Goal: Information Seeking & Learning: Compare options

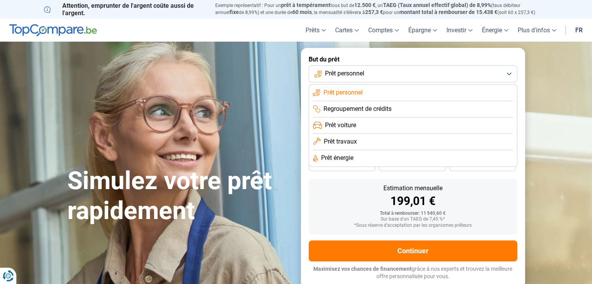
click at [341, 124] on span "Prêt voiture" at bounding box center [340, 125] width 31 height 9
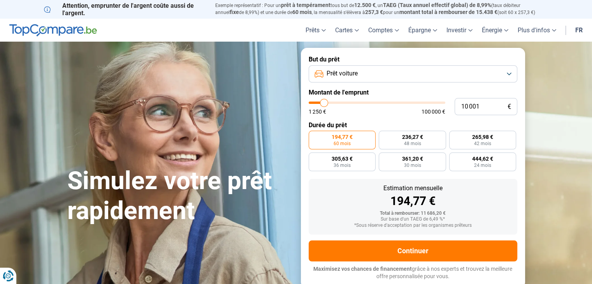
type input "9 250"
type input "9250"
type input "11 250"
type input "11250"
type input "12 000"
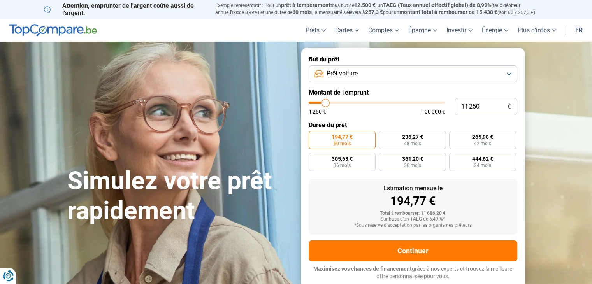
type input "12000"
type input "12 250"
type input "12250"
type input "13 000"
type input "13000"
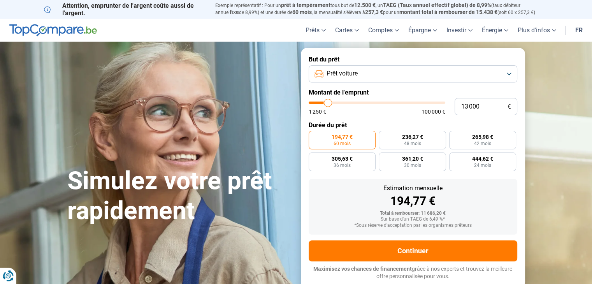
type input "13 500"
type input "13500"
type input "14 250"
type input "14250"
type input "14 500"
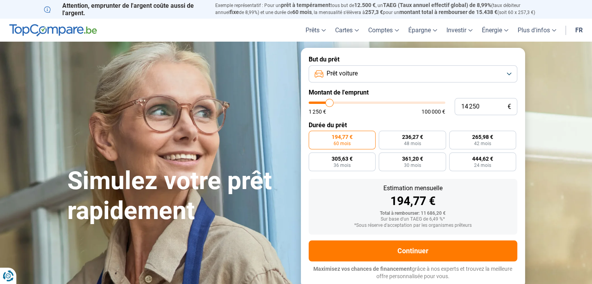
type input "14500"
type input "13 750"
type input "13750"
type input "12 000"
type input "12000"
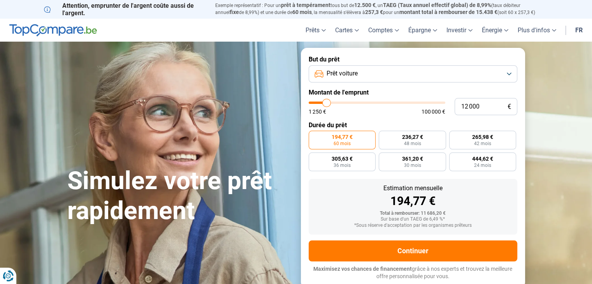
type input "11 250"
type input "11250"
type input "10 250"
type input "10250"
type input "9 500"
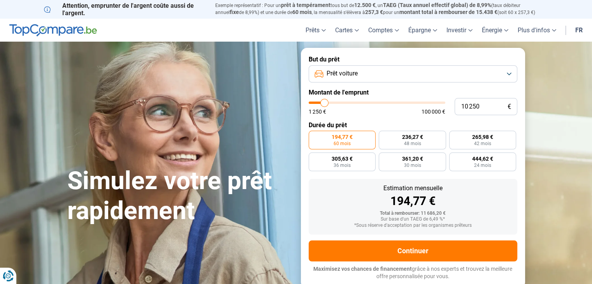
type input "9500"
type input "8 750"
type input "8750"
type input "8 500"
type input "8500"
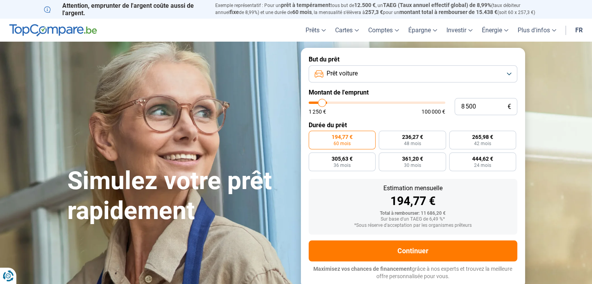
type input "8 000"
type input "8000"
type input "7 250"
type input "7250"
type input "6 750"
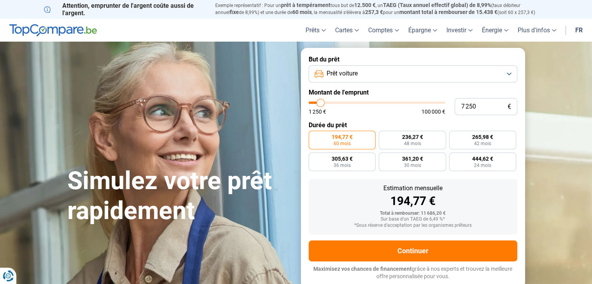
type input "6750"
type input "6 500"
type input "6500"
type input "6 250"
type input "6250"
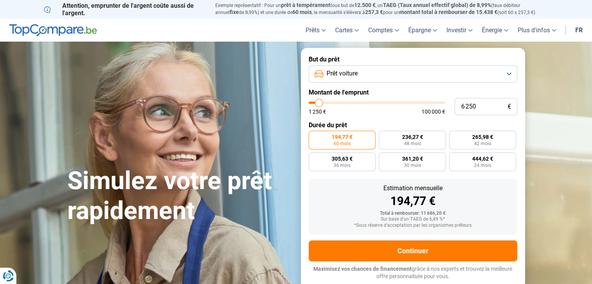
type input "5 750"
type input "5750"
type input "5 000"
type input "5000"
type input "3 750"
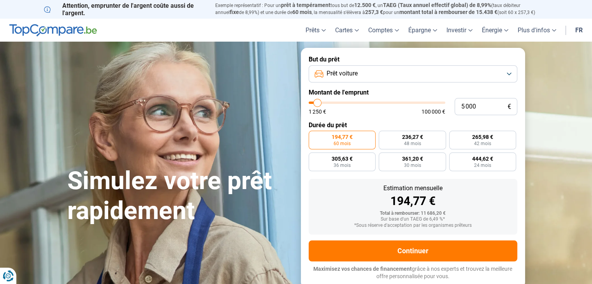
type input "3750"
type input "3 000"
type input "3000"
type input "2 750"
type input "2750"
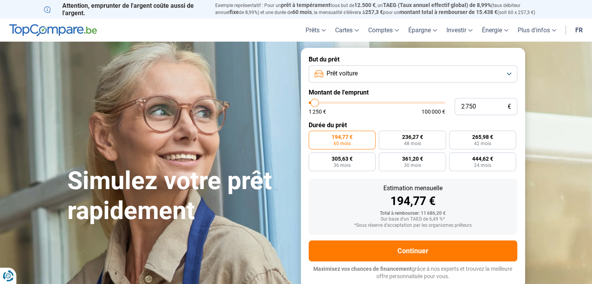
type input "2 250"
type input "2250"
type input "2 000"
type input "2000"
type input "1 500"
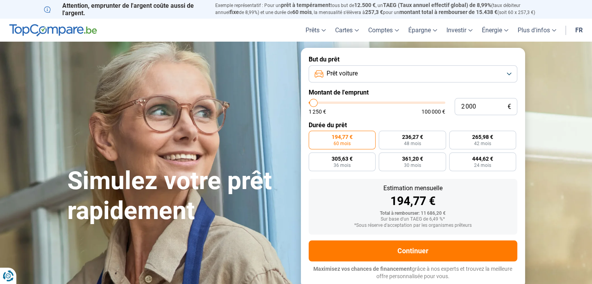
type input "1500"
type input "1 750"
type input "1750"
type input "2 000"
type input "2000"
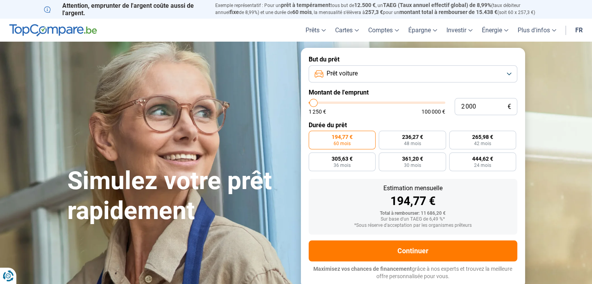
type input "2 250"
type input "2250"
type input "2 750"
drag, startPoint x: 323, startPoint y: 104, endPoint x: 315, endPoint y: 109, distance: 9.6
type input "2750"
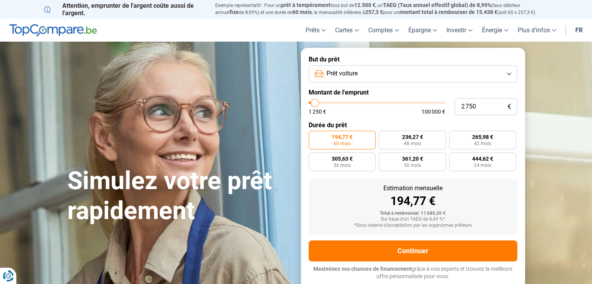
click at [315, 104] on input "range" at bounding box center [377, 103] width 137 height 2
radio input "true"
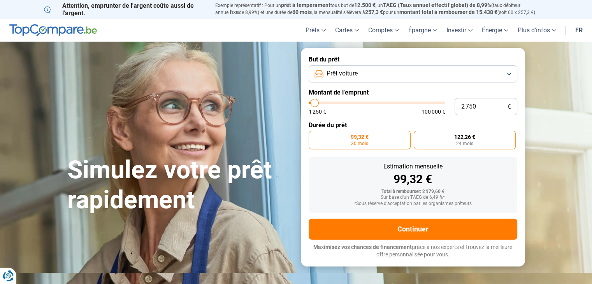
click at [439, 138] on label "122,26 € 24 mois" at bounding box center [465, 140] width 102 height 19
click at [419, 136] on input "122,26 € 24 mois" at bounding box center [416, 133] width 5 height 5
radio input "true"
click at [439, 138] on label "122,26 € 24 mois" at bounding box center [465, 140] width 102 height 19
click at [419, 136] on input "122,26 € 24 mois" at bounding box center [416, 133] width 5 height 5
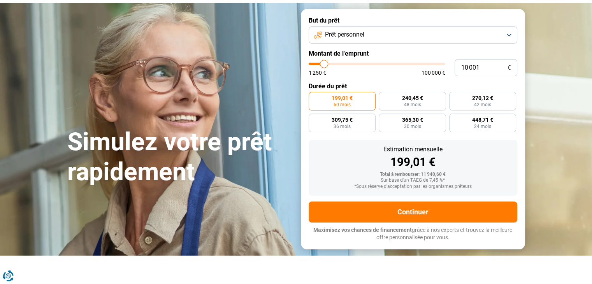
click at [352, 35] on span "Prêt personnel" at bounding box center [344, 34] width 39 height 9
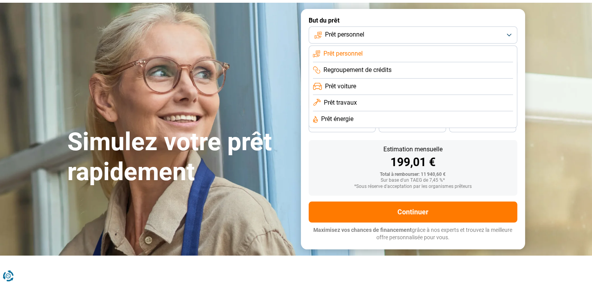
click at [371, 55] on li "Prêt personnel" at bounding box center [413, 54] width 200 height 16
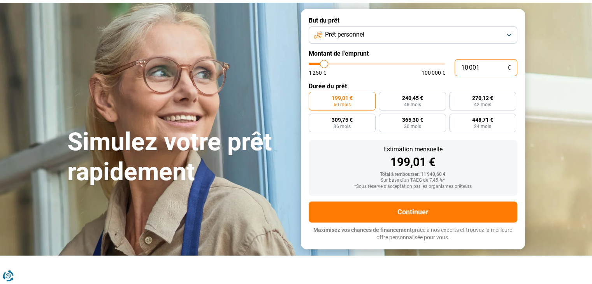
click at [479, 66] on input "10 001" at bounding box center [486, 67] width 63 height 17
type input "1 000"
type input "1250"
type input "100"
type input "1250"
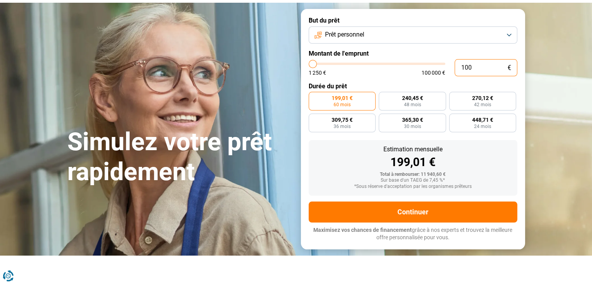
type input "10"
type input "1250"
type input "1"
type input "1250"
type input "0"
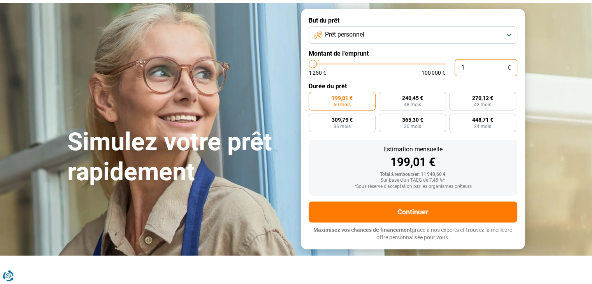
type input "1250"
type input "2"
type input "1250"
type input "25"
type input "1250"
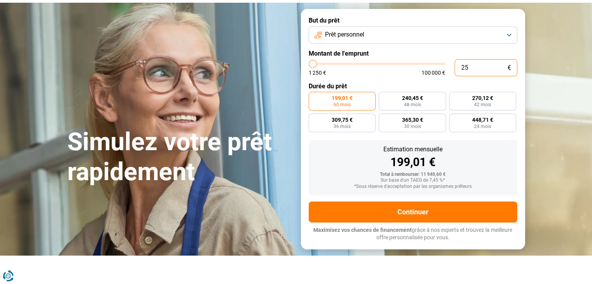
type input "250"
type input "1250"
type input "2 500"
type input "2500"
type input "2 500"
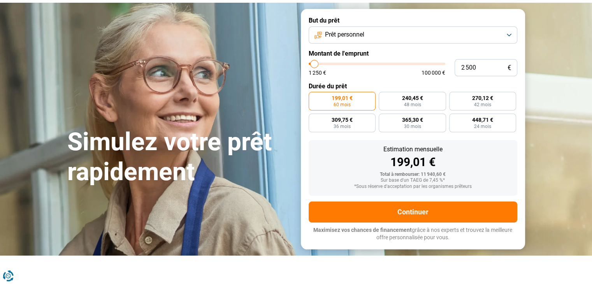
radio input "true"
click at [527, 106] on div "But du prêt Prêt personnel Montant de l'emprunt 2 500 € 1 250 € 100 000 € Durée…" at bounding box center [413, 129] width 234 height 240
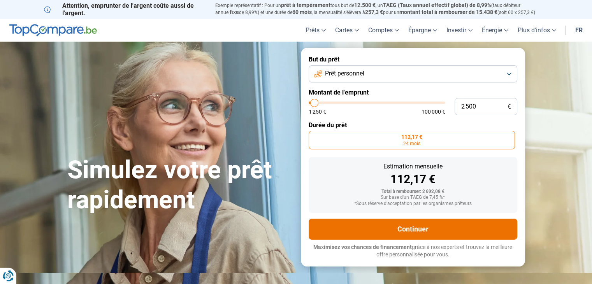
click at [408, 235] on button "Continuer" at bounding box center [413, 229] width 209 height 21
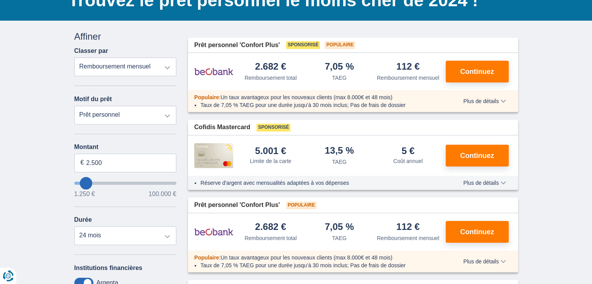
scroll to position [78, 0]
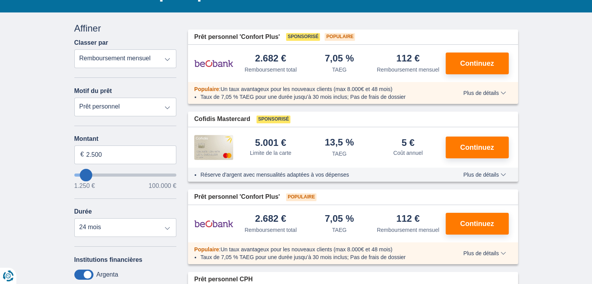
click at [114, 103] on select "Prêt personnel Voiture Moto / vélo Caravane / mobilhome Travaux Energie Rachat …" at bounding box center [125, 107] width 102 height 19
select select "moto"
click at [74, 98] on select "Prêt personnel Voiture Moto / vélo Caravane / mobilhome Travaux Energie Rachat …" at bounding box center [125, 107] width 102 height 19
type input "15.000"
type input "15250"
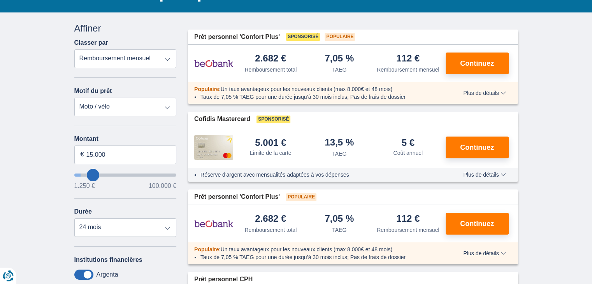
select select "60"
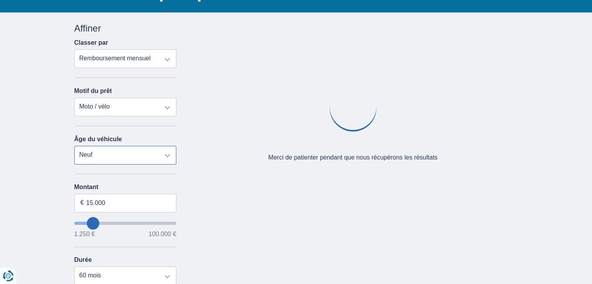
click at [106, 148] on select "Neuf 0-1 ans 1-2 ans 2-3 ans 3-4 ans 4-5 ans 5+ ans" at bounding box center [125, 155] width 102 height 19
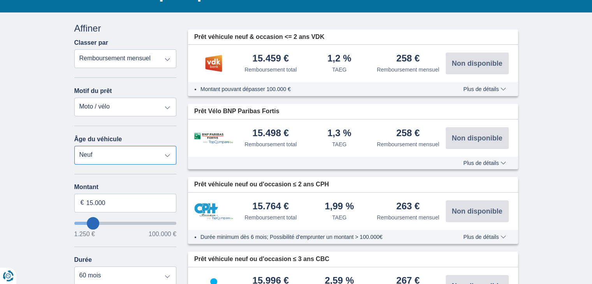
click at [74, 146] on select "Neuf 0-1 ans 1-2 ans 2-3 ans 3-4 ans 4-5 ans 5+ ans" at bounding box center [125, 155] width 102 height 19
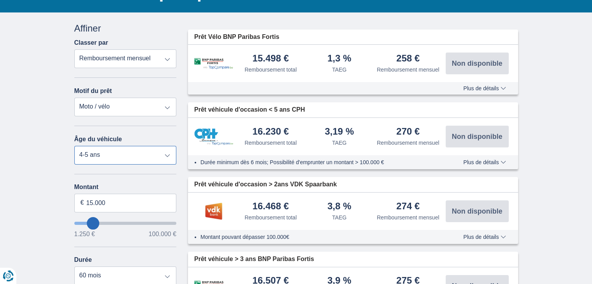
click at [92, 159] on select "Neuf 0-1 ans 1-2 ans 2-3 ans 3-4 ans 4-5 ans 5+ ans" at bounding box center [125, 155] width 102 height 19
select select "3-4"
click at [74, 146] on select "Neuf 0-1 ans 1-2 ans 2-3 ans 3-4 ans 4-5 ans 5+ ans" at bounding box center [125, 155] width 102 height 19
drag, startPoint x: 125, startPoint y: 204, endPoint x: 33, endPoint y: 187, distance: 93.0
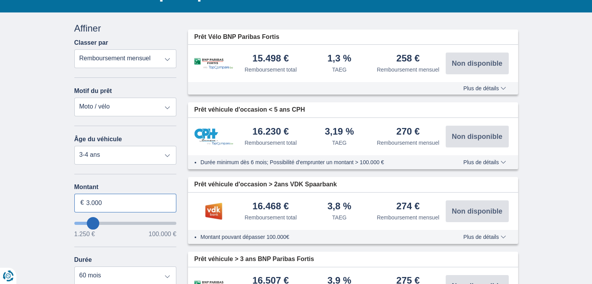
type input "3.000"
type input "3250"
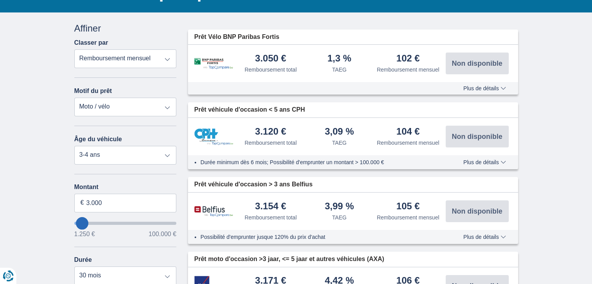
scroll to position [117, 0]
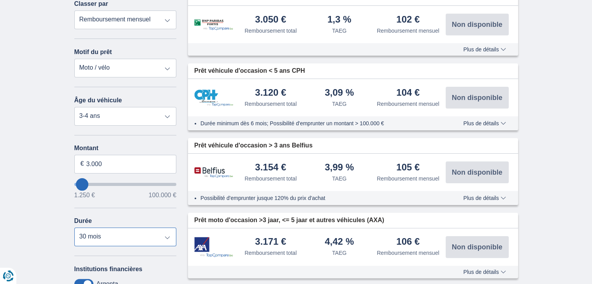
drag, startPoint x: 92, startPoint y: 245, endPoint x: 94, endPoint y: 235, distance: 9.9
click at [92, 245] on select "12 mois 18 mois 24 mois 30 mois" at bounding box center [125, 237] width 102 height 19
click at [94, 234] on select "12 mois 18 mois 24 mois 30 mois" at bounding box center [125, 237] width 102 height 19
select select "24"
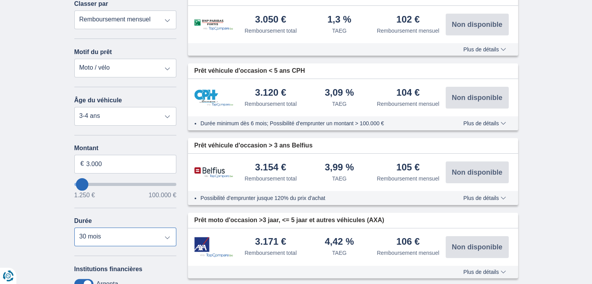
click at [74, 228] on select "12 mois 18 mois 24 mois 30 mois" at bounding box center [125, 237] width 102 height 19
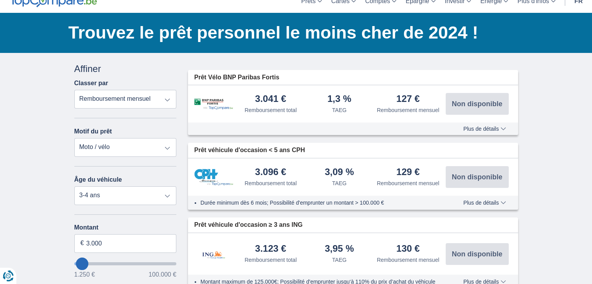
scroll to position [78, 0]
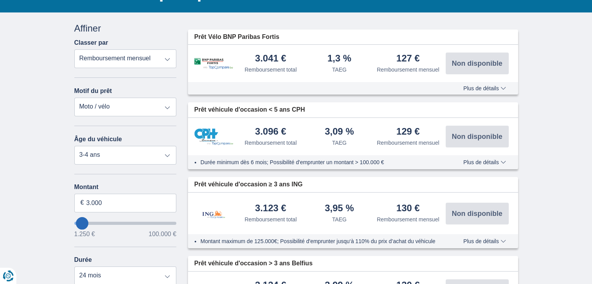
click at [120, 106] on select "Prêt personnel Voiture Moto / vélo Caravane / mobilhome Travaux Energie Rachat …" at bounding box center [125, 107] width 102 height 19
select select "personalLoan"
click at [74, 98] on select "Prêt personnel Voiture Moto / vélo Caravane / mobilhome Travaux Energie Rachat …" at bounding box center [125, 107] width 102 height 19
type input "7.500"
type input "7250"
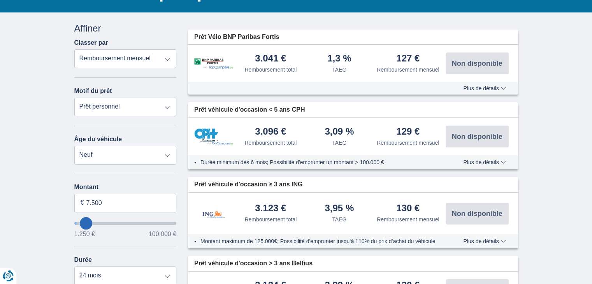
select select "42"
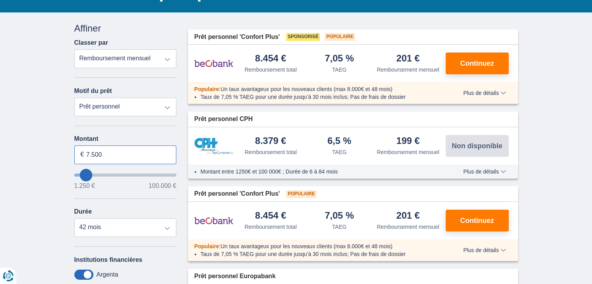
click at [98, 152] on input "7.500" at bounding box center [125, 155] width 102 height 19
click at [98, 151] on input "7.500" at bounding box center [125, 155] width 102 height 19
click at [98, 150] on input "7.500" at bounding box center [125, 155] width 102 height 19
type input "3.000"
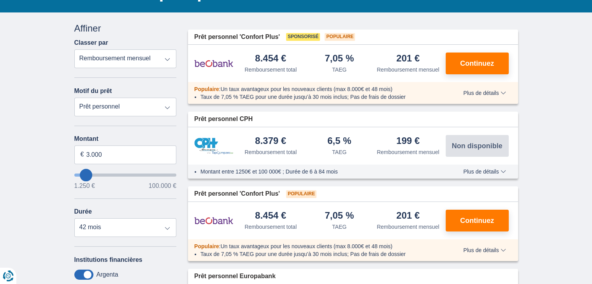
click at [11, 162] on div "× widget.non-eligible-application.title widget.non-eligible-application.text no…" at bounding box center [296, 225] width 592 height 426
type input "3250"
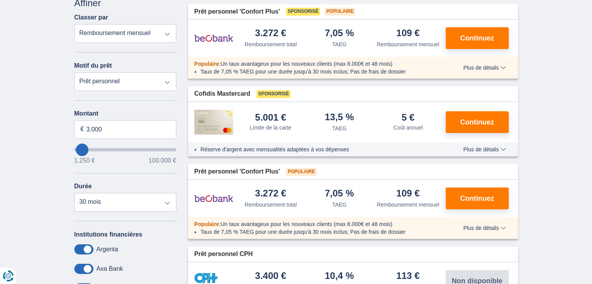
scroll to position [117, 0]
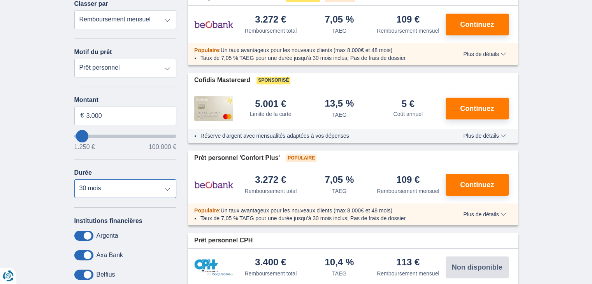
click at [85, 181] on select "12 mois 18 mois 24 mois 30 mois" at bounding box center [125, 189] width 102 height 19
click at [74, 180] on select "12 mois 18 mois 24 mois 30 mois" at bounding box center [125, 189] width 102 height 19
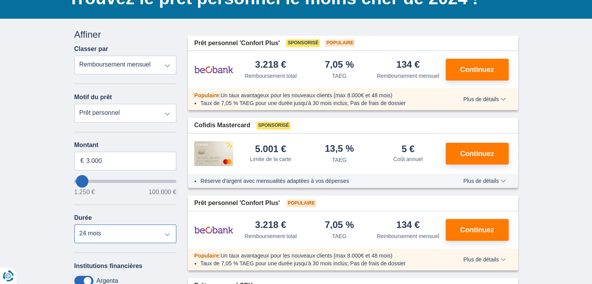
scroll to position [78, 0]
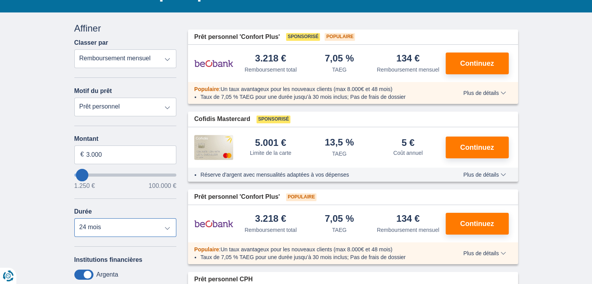
click at [102, 229] on select "12 mois 18 mois 24 mois 30 mois" at bounding box center [125, 228] width 102 height 19
select select "18"
click at [74, 219] on select "12 mois 18 mois 24 mois 30 mois" at bounding box center [125, 228] width 102 height 19
click at [497, 252] on span "Plus de détails" at bounding box center [485, 253] width 42 height 5
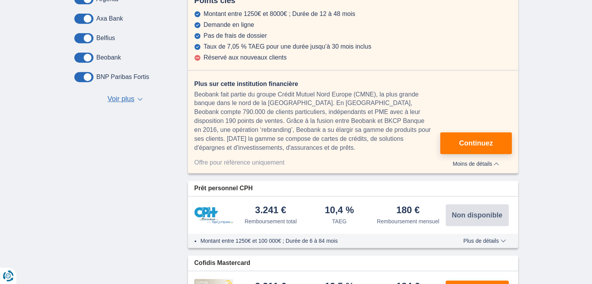
scroll to position [234, 0]
